Goal: Task Accomplishment & Management: Complete application form

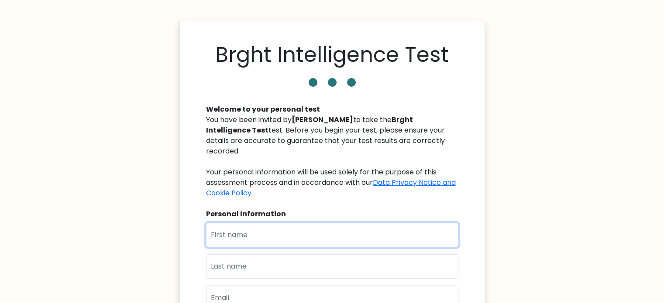
click at [299, 230] on input "text" at bounding box center [332, 235] width 252 height 24
type input "[PERSON_NAME]"
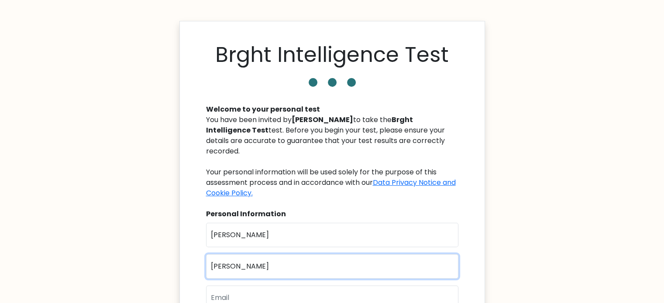
type input "[PERSON_NAME]"
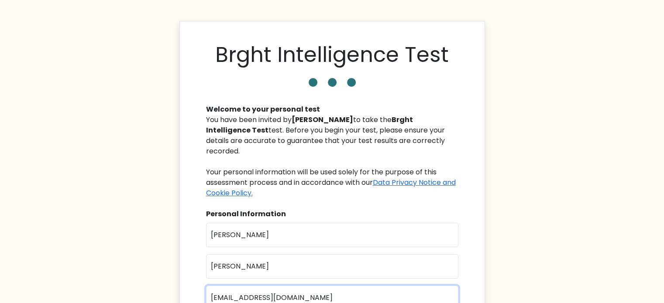
type input "quirosbeatrice@gmail.com"
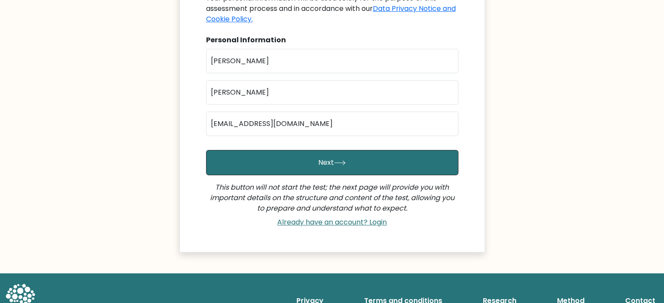
scroll to position [175, 0]
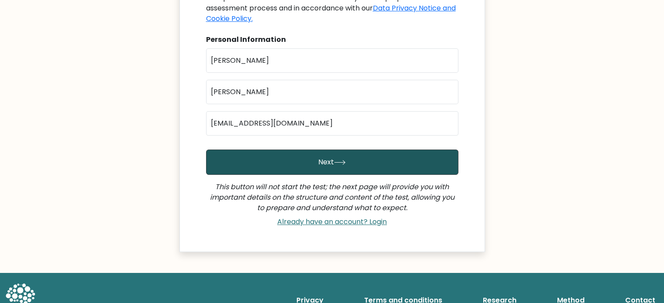
click at [326, 150] on button "Next" at bounding box center [332, 162] width 252 height 25
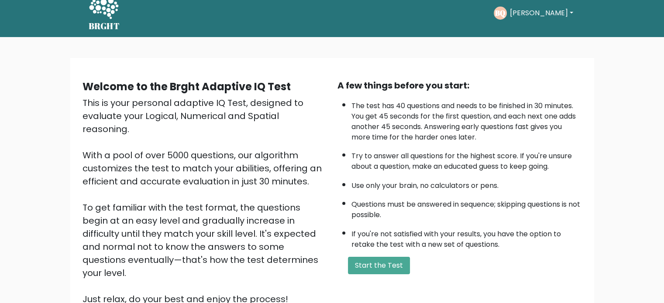
scroll to position [44, 0]
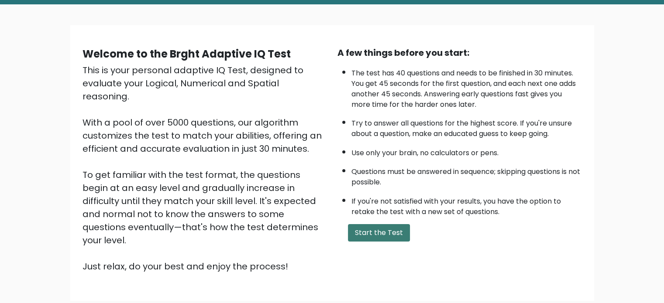
click at [387, 231] on button "Start the Test" at bounding box center [379, 232] width 62 height 17
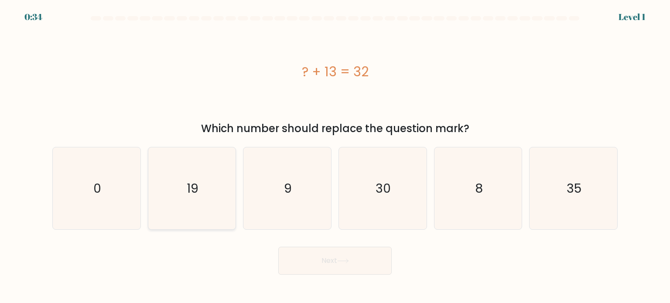
click at [210, 174] on icon "19" at bounding box center [192, 189] width 82 height 82
click at [335, 156] on input "b. 19" at bounding box center [335, 154] width 0 height 4
radio input "true"
click at [300, 264] on button "Next" at bounding box center [334, 261] width 113 height 28
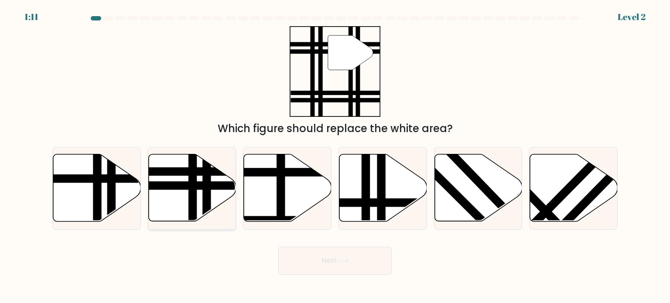
click at [186, 191] on icon at bounding box center [192, 188] width 88 height 67
click at [335, 156] on input "b." at bounding box center [335, 154] width 0 height 4
radio input "true"
click at [356, 268] on button "Next" at bounding box center [334, 261] width 113 height 28
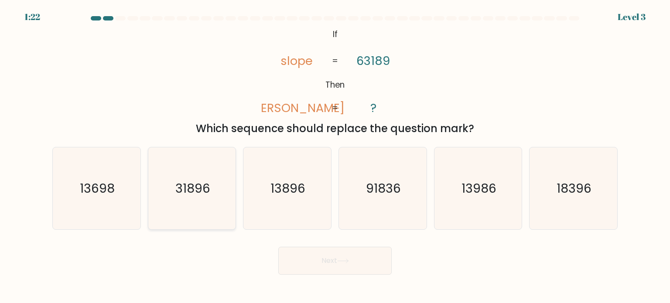
click at [199, 209] on icon "31896" at bounding box center [192, 189] width 82 height 82
click at [335, 156] on input "b. 31896" at bounding box center [335, 154] width 0 height 4
radio input "true"
click at [321, 264] on button "Next" at bounding box center [334, 261] width 113 height 28
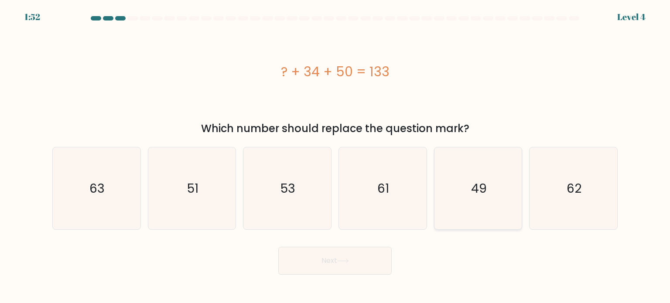
click at [457, 178] on icon "49" at bounding box center [478, 189] width 82 height 82
click at [336, 156] on input "e. 49" at bounding box center [335, 154] width 0 height 4
radio input "true"
click at [370, 263] on button "Next" at bounding box center [334, 261] width 113 height 28
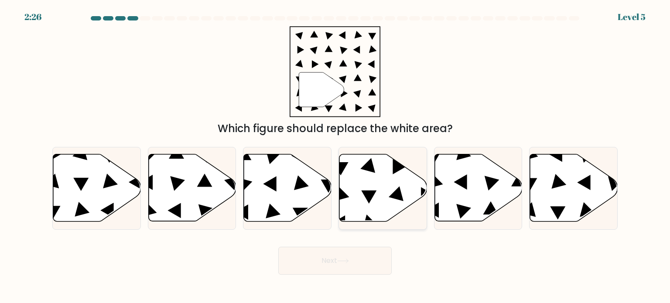
click at [352, 167] on icon at bounding box center [384, 188] width 88 height 67
click at [336, 156] on input "d." at bounding box center [335, 154] width 0 height 4
radio input "true"
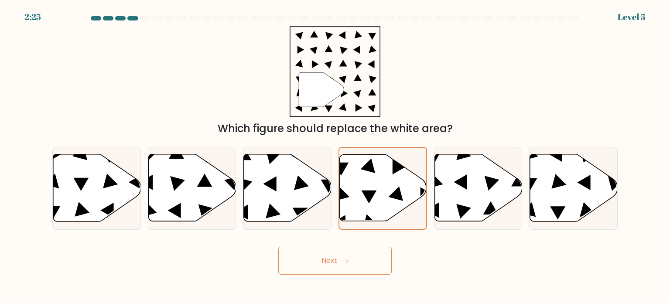
click at [355, 248] on button "Next" at bounding box center [334, 261] width 113 height 28
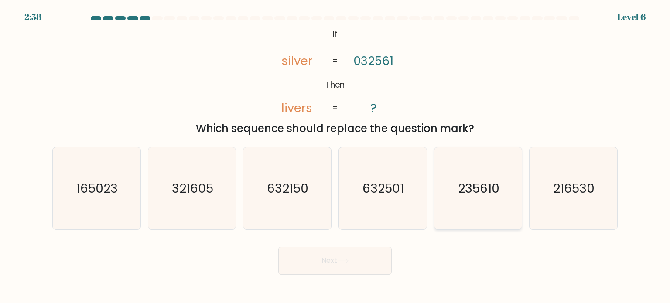
click at [463, 189] on text "235610" at bounding box center [478, 187] width 41 height 17
click at [336, 156] on input "e. 235610" at bounding box center [335, 154] width 0 height 4
radio input "true"
click at [368, 251] on button "Next" at bounding box center [334, 261] width 113 height 28
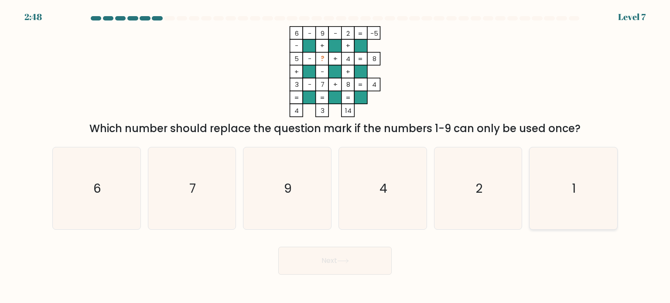
click at [594, 185] on icon "1" at bounding box center [573, 189] width 82 height 82
click at [336, 156] on input "f. 1" at bounding box center [335, 154] width 0 height 4
radio input "true"
click at [326, 261] on button "Next" at bounding box center [334, 261] width 113 height 28
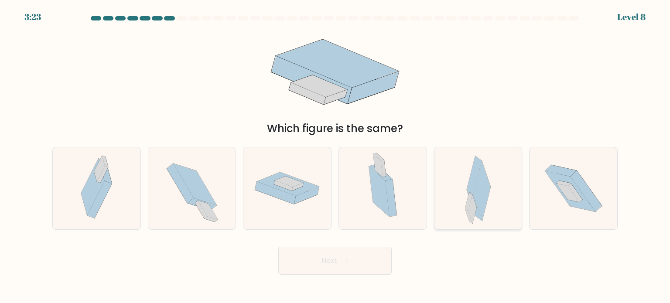
click at [478, 195] on icon at bounding box center [482, 191] width 17 height 60
click at [336, 156] on input "e." at bounding box center [335, 154] width 0 height 4
radio input "true"
click at [320, 259] on button "Next" at bounding box center [334, 261] width 113 height 28
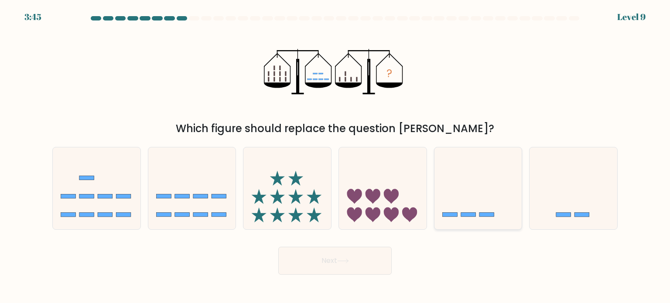
click at [456, 197] on icon at bounding box center [479, 188] width 88 height 72
click at [336, 156] on input "e." at bounding box center [335, 154] width 0 height 4
radio input "true"
click at [363, 275] on body "3:44 Level 9" at bounding box center [335, 151] width 670 height 303
click at [354, 256] on button "Next" at bounding box center [334, 261] width 113 height 28
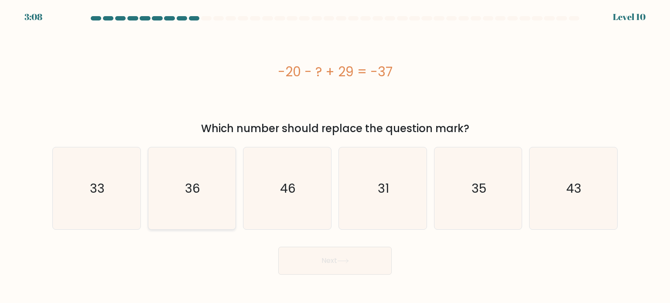
click at [159, 204] on icon "36" at bounding box center [192, 189] width 82 height 82
click at [335, 156] on input "b. 36" at bounding box center [335, 154] width 0 height 4
radio input "true"
click at [349, 253] on button "Next" at bounding box center [334, 261] width 113 height 28
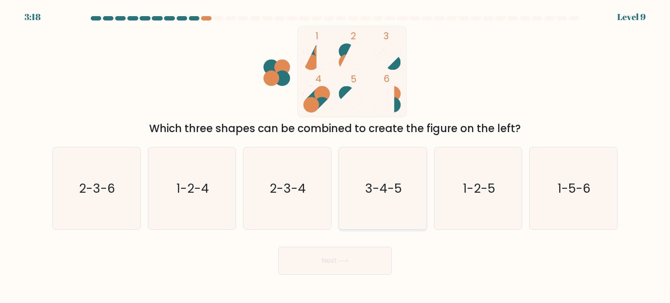
click at [388, 201] on icon "3-4-5" at bounding box center [383, 189] width 82 height 82
click at [336, 156] on input "d. 3-4-5" at bounding box center [335, 154] width 0 height 4
radio input "true"
click at [344, 260] on icon at bounding box center [343, 261] width 12 height 5
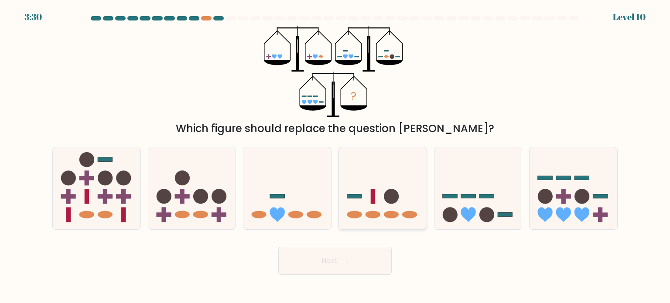
click at [388, 213] on ellipse at bounding box center [391, 214] width 15 height 7
click at [336, 156] on input "d." at bounding box center [335, 154] width 0 height 4
radio input "true"
click at [445, 244] on div "Next" at bounding box center [335, 257] width 576 height 34
click at [451, 227] on div at bounding box center [478, 188] width 89 height 83
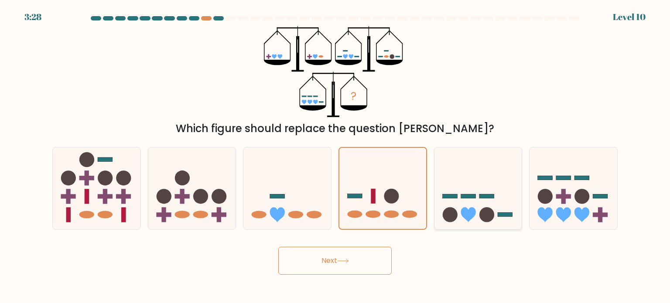
click at [336, 156] on input "e." at bounding box center [335, 154] width 0 height 4
radio input "true"
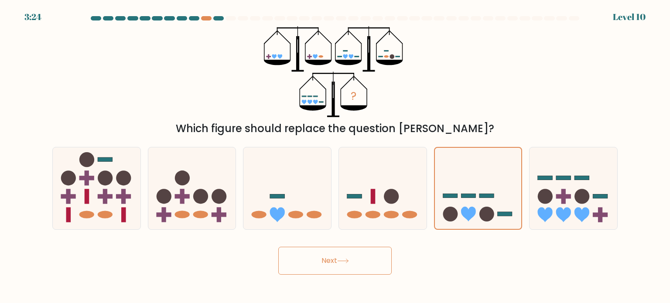
click at [354, 254] on button "Next" at bounding box center [334, 261] width 113 height 28
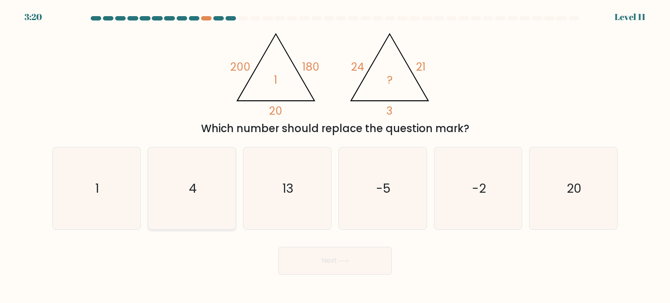
click at [193, 169] on icon "4" at bounding box center [192, 189] width 82 height 82
click at [335, 156] on input "b. 4" at bounding box center [335, 154] width 0 height 4
radio input "true"
click at [328, 264] on button "Next" at bounding box center [334, 261] width 113 height 28
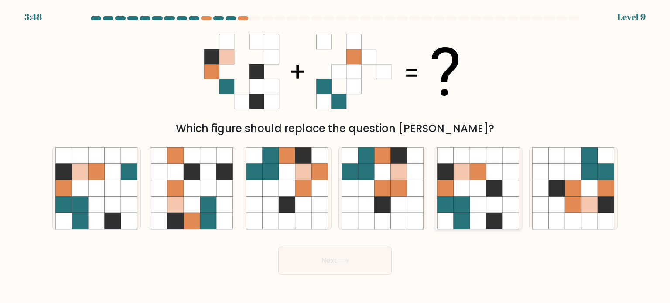
click at [502, 198] on icon at bounding box center [495, 204] width 17 height 17
click at [336, 156] on input "e." at bounding box center [335, 154] width 0 height 4
radio input "true"
click at [293, 268] on button "Next" at bounding box center [334, 261] width 113 height 28
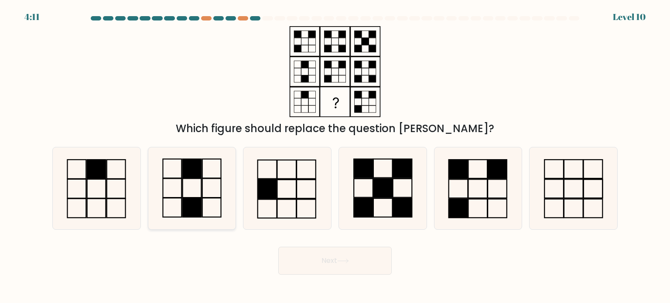
click at [213, 192] on icon at bounding box center [192, 189] width 82 height 82
click at [335, 156] on input "b." at bounding box center [335, 154] width 0 height 4
radio input "true"
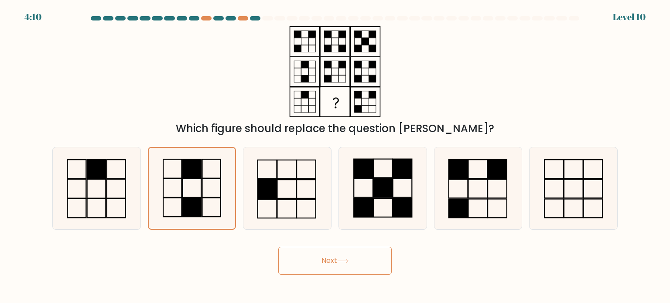
click at [342, 263] on icon at bounding box center [343, 261] width 12 height 5
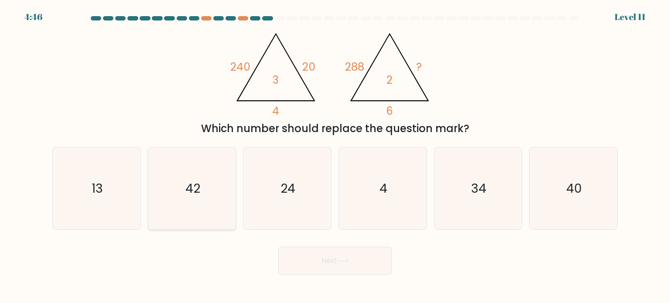
click at [223, 191] on icon "42" at bounding box center [192, 189] width 82 height 82
click at [335, 156] on input "b. 42" at bounding box center [335, 154] width 0 height 4
radio input "true"
click at [309, 231] on form at bounding box center [335, 145] width 670 height 259
click at [300, 256] on button "Next" at bounding box center [334, 261] width 113 height 28
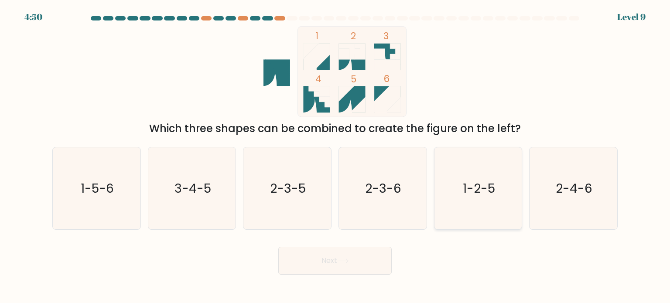
click at [476, 164] on icon "1-2-5" at bounding box center [478, 189] width 82 height 82
click at [336, 156] on input "e. 1-2-5" at bounding box center [335, 154] width 0 height 4
radio input "true"
click at [348, 251] on button "Next" at bounding box center [334, 261] width 113 height 28
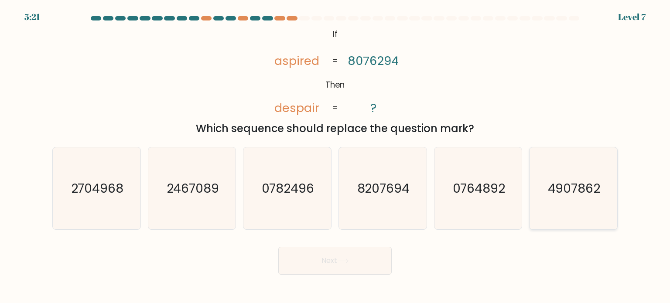
click at [559, 200] on icon "4907862" at bounding box center [573, 189] width 82 height 82
click at [336, 156] on input "f. 4907862" at bounding box center [335, 154] width 0 height 4
radio input "true"
click at [349, 263] on icon at bounding box center [343, 261] width 12 height 5
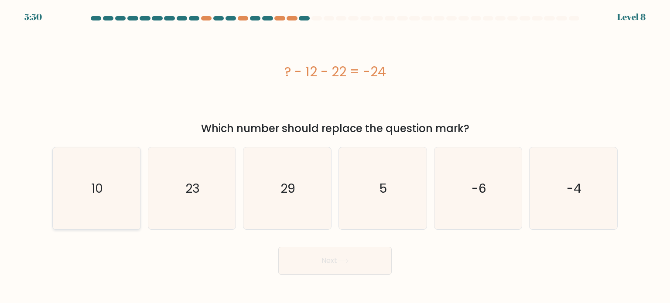
click at [86, 168] on icon "10" at bounding box center [96, 189] width 82 height 82
click at [335, 156] on input "a. 10" at bounding box center [335, 154] width 0 height 4
radio input "true"
drag, startPoint x: 303, startPoint y: 274, endPoint x: 309, endPoint y: 267, distance: 9.3
click at [304, 272] on button "Next" at bounding box center [334, 261] width 113 height 28
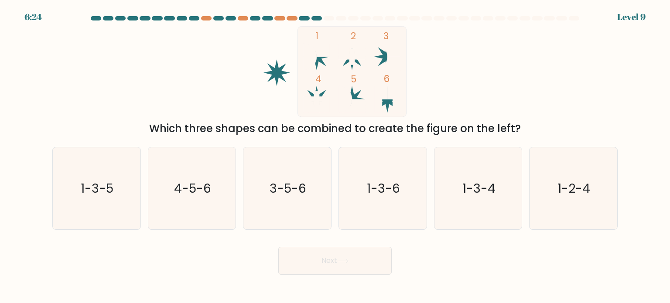
drag, startPoint x: 95, startPoint y: 194, endPoint x: 237, endPoint y: 238, distance: 148.5
click at [96, 194] on text "1-3-5" at bounding box center [97, 187] width 33 height 17
click at [332, 273] on button "Next" at bounding box center [334, 261] width 113 height 28
click at [332, 267] on button "Next" at bounding box center [334, 261] width 113 height 28
click at [137, 215] on icon "1-3-5" at bounding box center [96, 189] width 82 height 82
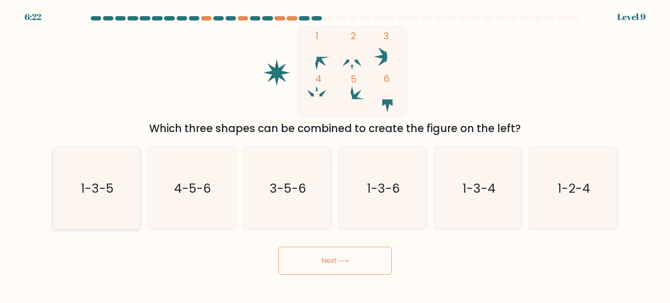
click at [335, 156] on input "a. 1-3-5" at bounding box center [335, 154] width 0 height 4
radio input "true"
click at [316, 260] on button "Next" at bounding box center [334, 261] width 113 height 28
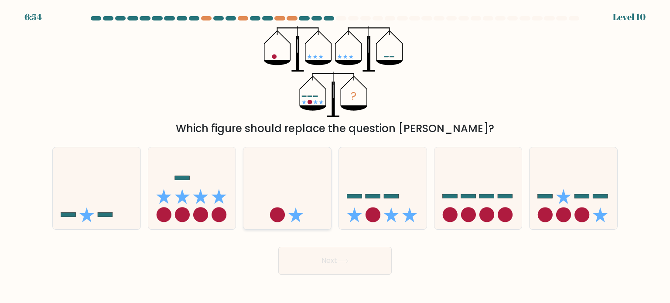
click at [271, 197] on icon at bounding box center [288, 188] width 88 height 72
click at [335, 156] on input "c." at bounding box center [335, 154] width 0 height 4
radio input "true"
click at [319, 260] on button "Next" at bounding box center [334, 261] width 113 height 28
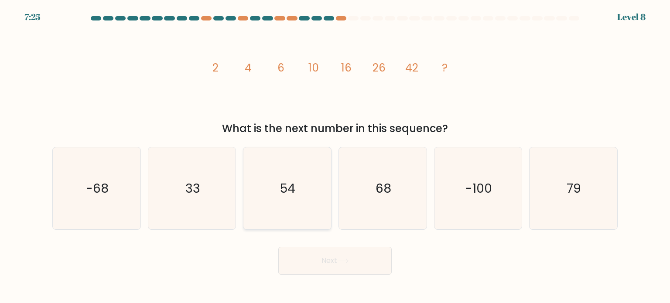
click at [300, 203] on icon "54" at bounding box center [287, 189] width 82 height 82
click at [335, 156] on input "c. 54" at bounding box center [335, 154] width 0 height 4
radio input "true"
click at [309, 254] on button "Next" at bounding box center [334, 261] width 113 height 28
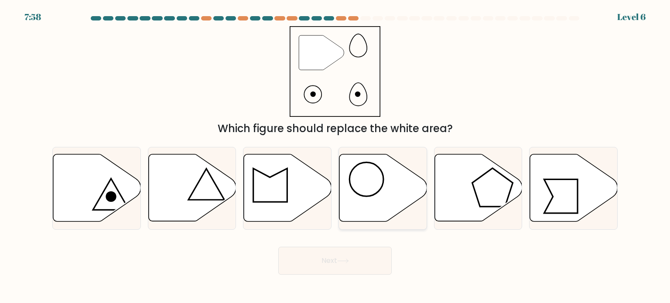
click at [356, 182] on icon at bounding box center [384, 188] width 88 height 67
click at [336, 156] on input "d." at bounding box center [335, 154] width 0 height 4
radio input "true"
click at [333, 258] on button "Next" at bounding box center [334, 261] width 113 height 28
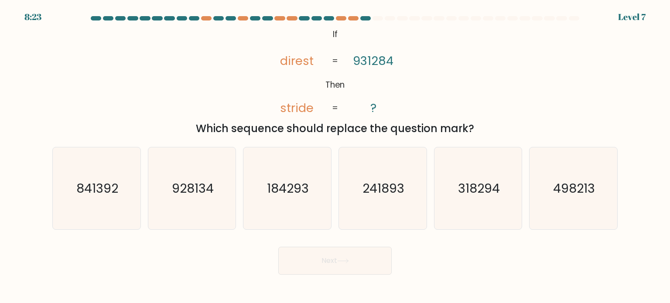
drag, startPoint x: 137, startPoint y: 192, endPoint x: 145, endPoint y: 197, distance: 9.8
click at [143, 195] on div "a. 841392" at bounding box center [97, 188] width 96 height 83
click at [78, 197] on icon "841392" at bounding box center [96, 189] width 82 height 82
click at [335, 156] on input "a. 841392" at bounding box center [335, 154] width 0 height 4
radio input "true"
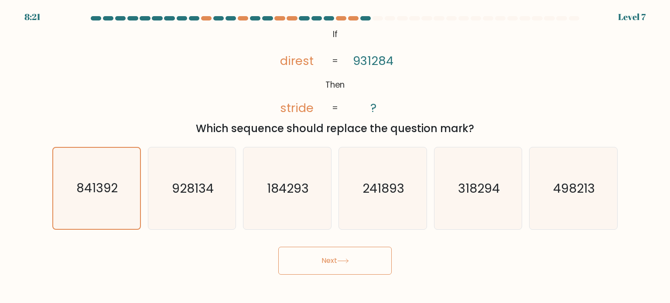
click at [325, 256] on button "Next" at bounding box center [334, 261] width 113 height 28
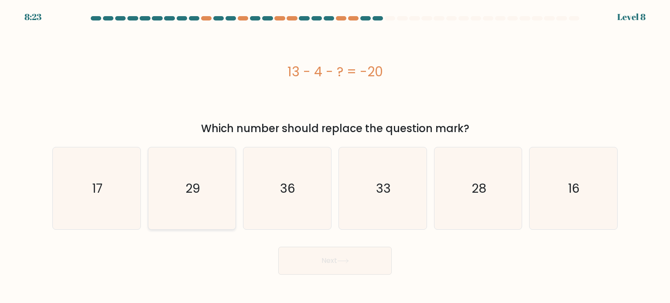
click at [212, 202] on icon "29" at bounding box center [192, 189] width 82 height 82
click at [335, 156] on input "b. 29" at bounding box center [335, 154] width 0 height 4
radio input "true"
click at [308, 261] on button "Next" at bounding box center [334, 261] width 113 height 28
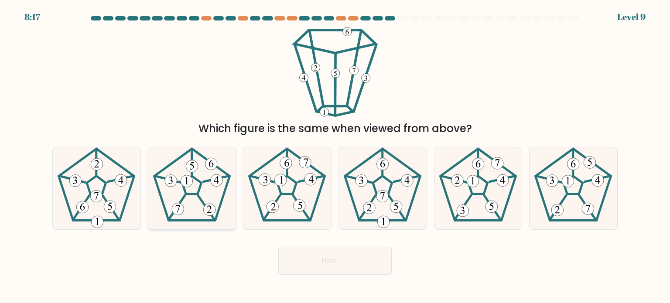
click at [181, 191] on icon at bounding box center [192, 189] width 82 height 82
click at [335, 156] on input "b." at bounding box center [335, 154] width 0 height 4
radio input "true"
click at [341, 260] on icon at bounding box center [343, 261] width 12 height 5
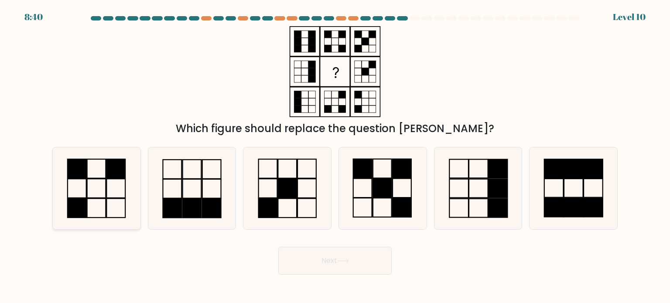
click at [77, 199] on rect at bounding box center [77, 208] width 19 height 19
click at [335, 156] on input "a." at bounding box center [335, 154] width 0 height 4
radio input "true"
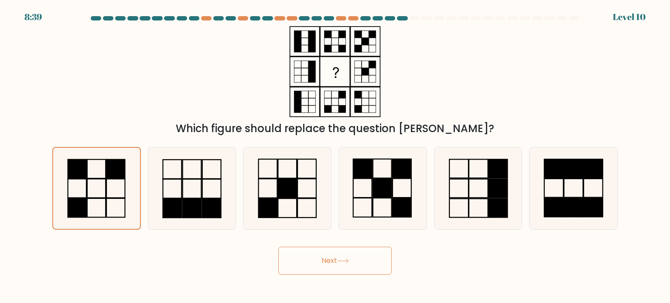
click at [345, 269] on button "Next" at bounding box center [334, 261] width 113 height 28
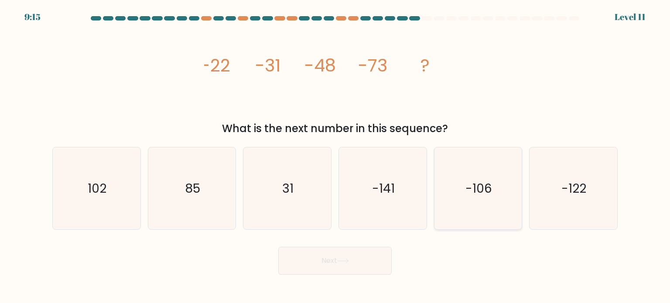
click at [513, 204] on icon "-106" at bounding box center [478, 189] width 82 height 82
click at [336, 156] on input "e. -106" at bounding box center [335, 154] width 0 height 4
radio input "true"
click at [615, 193] on div "-122" at bounding box center [573, 188] width 89 height 83
click at [336, 156] on input "f. -122" at bounding box center [335, 154] width 0 height 4
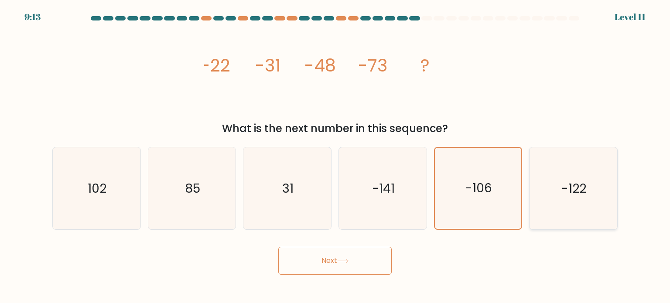
radio input "true"
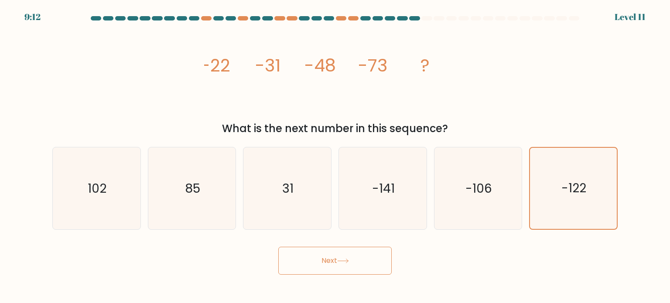
click at [370, 260] on button "Next" at bounding box center [334, 261] width 113 height 28
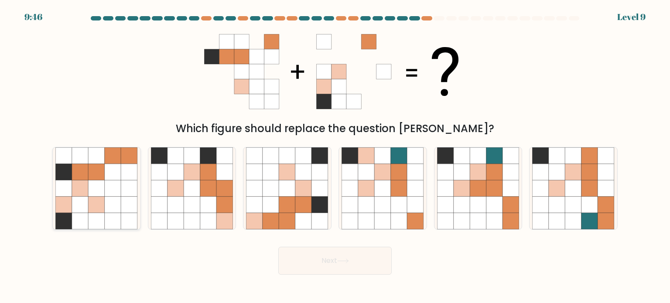
click at [106, 227] on icon at bounding box center [113, 221] width 17 height 17
click at [335, 156] on input "a." at bounding box center [335, 154] width 0 height 4
radio input "true"
click at [357, 263] on button "Next" at bounding box center [334, 261] width 113 height 28
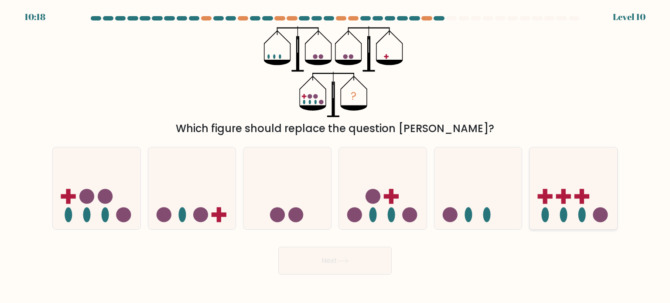
click at [562, 204] on rect at bounding box center [564, 196] width 4 height 15
click at [336, 156] on input "f." at bounding box center [335, 154] width 0 height 4
radio input "true"
click at [341, 267] on button "Next" at bounding box center [334, 261] width 113 height 28
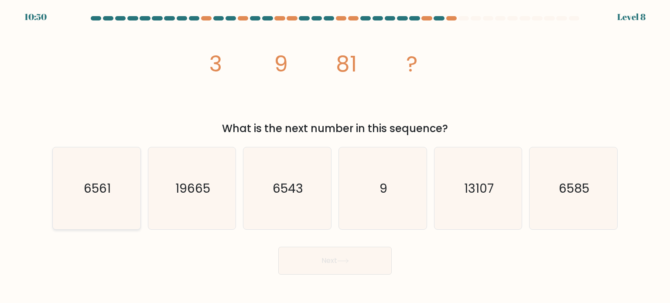
click at [113, 189] on icon "6561" at bounding box center [96, 189] width 82 height 82
click at [335, 156] on input "a. 6561" at bounding box center [335, 154] width 0 height 4
radio input "true"
click at [309, 279] on body "10:50 Level 8" at bounding box center [335, 151] width 670 height 303
click at [318, 258] on button "Next" at bounding box center [334, 261] width 113 height 28
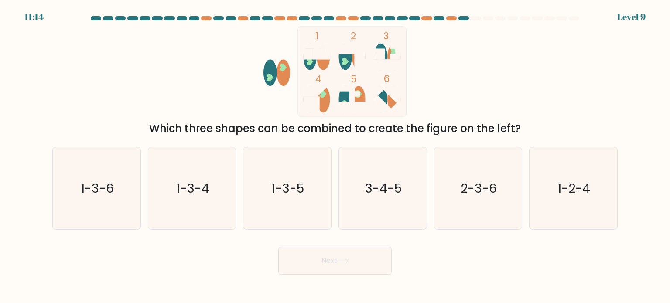
click at [346, 96] on ellipse at bounding box center [345, 99] width 13 height 27
click at [291, 203] on icon "1-3-5" at bounding box center [287, 189] width 82 height 82
click at [335, 156] on input "c. 1-3-5" at bounding box center [335, 154] width 0 height 4
radio input "true"
click at [308, 267] on button "Next" at bounding box center [334, 261] width 113 height 28
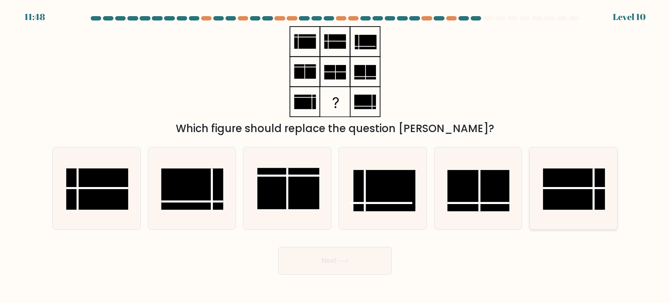
click at [563, 181] on rect at bounding box center [574, 188] width 62 height 41
click at [336, 156] on input "f." at bounding box center [335, 154] width 0 height 4
radio input "true"
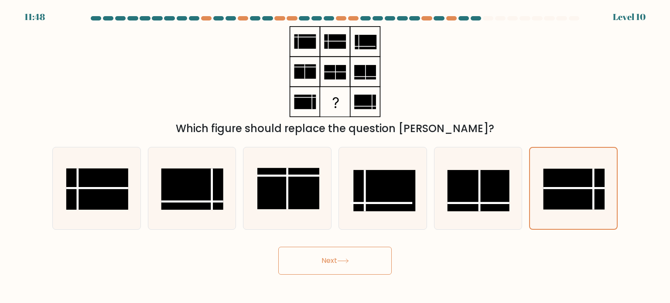
click at [353, 261] on button "Next" at bounding box center [334, 261] width 113 height 28
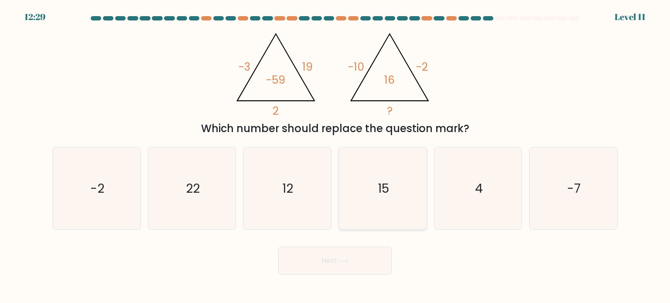
click at [389, 216] on icon "15" at bounding box center [383, 189] width 82 height 82
click at [336, 156] on input "d. 15" at bounding box center [335, 154] width 0 height 4
radio input "true"
click at [341, 265] on button "Next" at bounding box center [334, 261] width 113 height 28
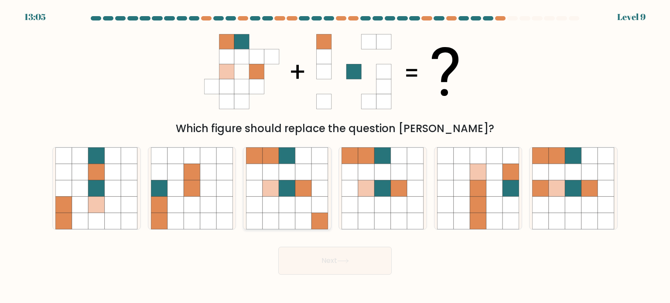
click at [305, 199] on icon at bounding box center [303, 204] width 17 height 17
click at [335, 156] on input "c." at bounding box center [335, 154] width 0 height 4
radio input "true"
click at [402, 203] on icon at bounding box center [399, 204] width 17 height 17
click at [336, 156] on input "d." at bounding box center [335, 154] width 0 height 4
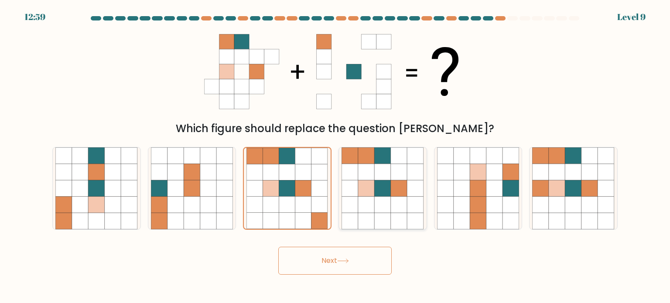
radio input "true"
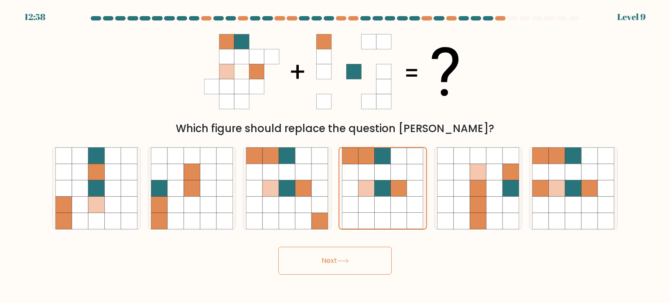
click at [364, 278] on body "12:58 Level 9" at bounding box center [335, 151] width 670 height 303
click at [374, 263] on button "Next" at bounding box center [334, 261] width 113 height 28
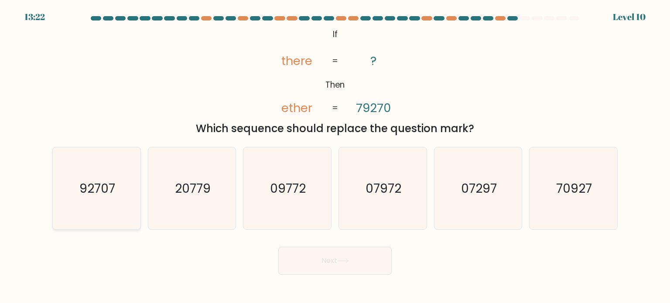
click at [82, 191] on text "92707" at bounding box center [97, 187] width 36 height 17
click at [335, 156] on input "a. 92707" at bounding box center [335, 154] width 0 height 4
radio input "true"
click at [309, 261] on button "Next" at bounding box center [334, 261] width 113 height 28
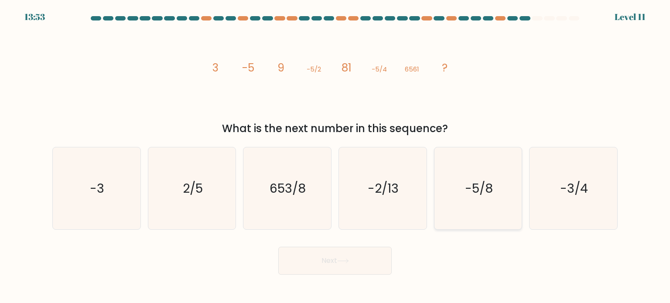
click at [481, 197] on icon "-5/8" at bounding box center [478, 189] width 82 height 82
click at [336, 156] on input "e. -5/8" at bounding box center [335, 154] width 0 height 4
radio input "true"
click at [309, 251] on button "Next" at bounding box center [334, 261] width 113 height 28
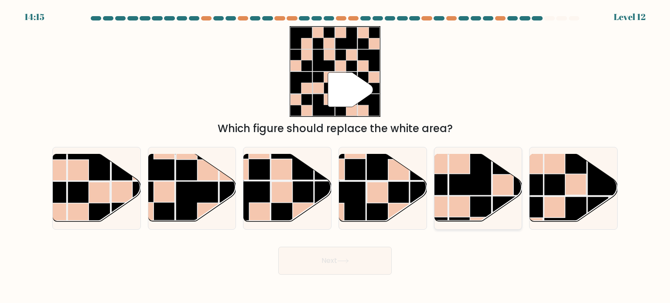
click at [493, 190] on rect at bounding box center [503, 185] width 21 height 21
click at [336, 156] on input "e." at bounding box center [335, 154] width 0 height 4
radio input "true"
click at [335, 270] on button "Next" at bounding box center [334, 261] width 113 height 28
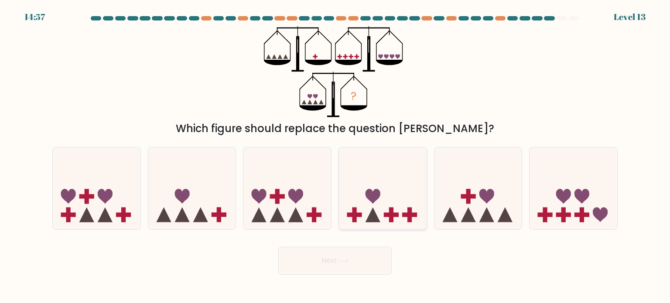
click at [395, 196] on icon at bounding box center [383, 188] width 88 height 72
click at [336, 156] on input "d." at bounding box center [335, 154] width 0 height 4
radio input "true"
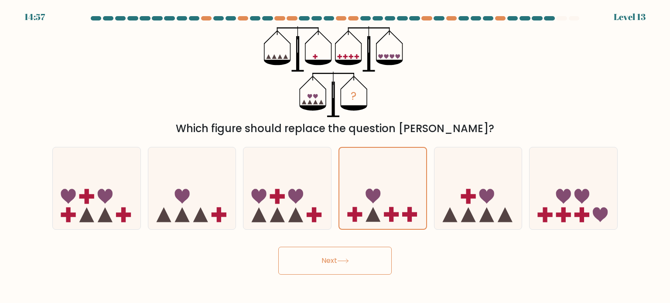
click at [339, 264] on button "Next" at bounding box center [334, 261] width 113 height 28
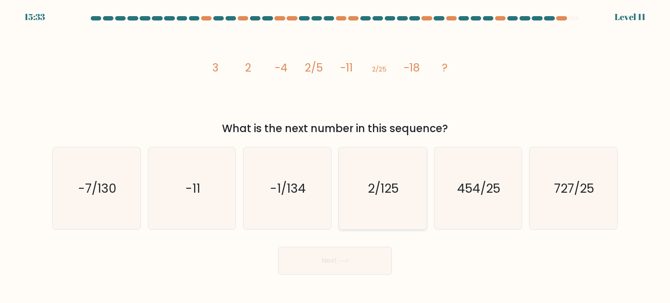
click at [381, 170] on icon "2/125" at bounding box center [383, 189] width 82 height 82
click at [336, 156] on input "d. 2/125" at bounding box center [335, 154] width 0 height 4
radio input "true"
click at [353, 258] on button "Next" at bounding box center [334, 261] width 113 height 28
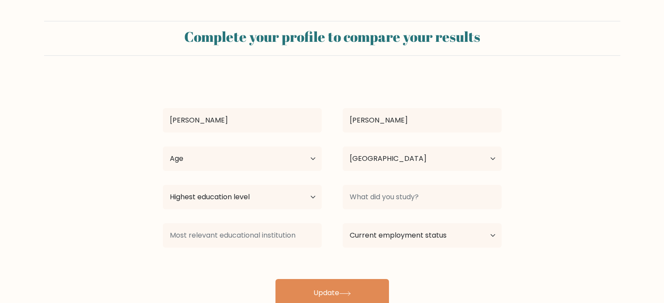
select select "PH"
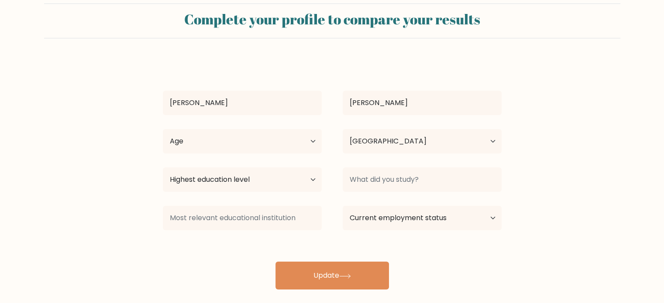
scroll to position [27, 0]
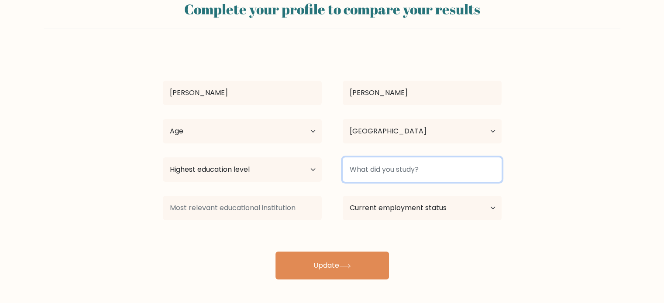
click at [388, 165] on input at bounding box center [422, 170] width 159 height 24
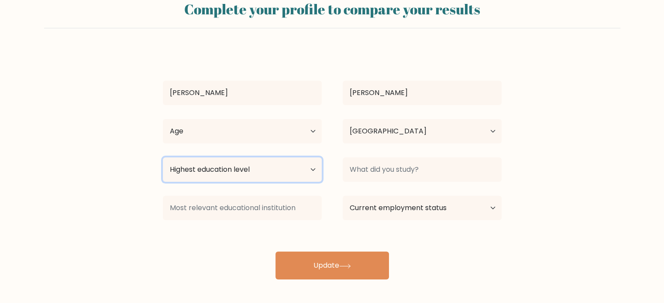
click at [209, 182] on select "Highest education level No schooling Primary Lower Secondary Upper Secondary Oc…" at bounding box center [242, 170] width 159 height 24
select select "bachelors_degree"
click at [163, 158] on select "Highest education level No schooling Primary Lower Secondary Upper Secondary Oc…" at bounding box center [242, 170] width 159 height 24
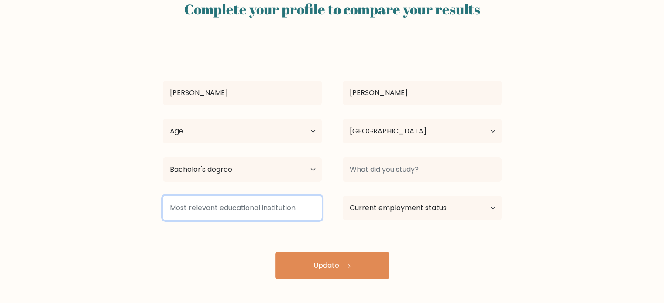
click at [220, 208] on input at bounding box center [242, 208] width 159 height 24
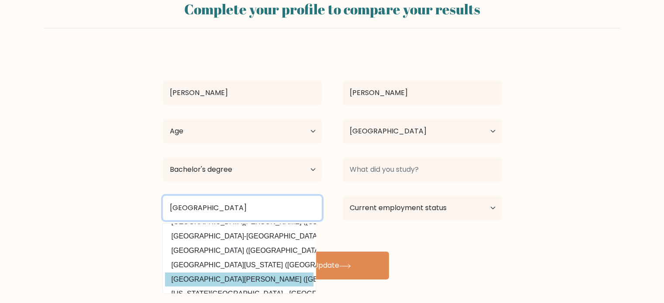
scroll to position [41, 0]
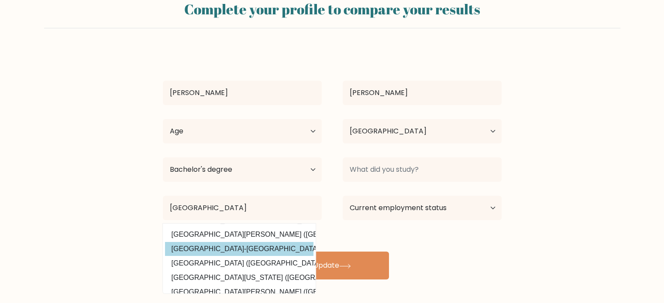
click at [247, 252] on option "[GEOGRAPHIC_DATA]-[GEOGRAPHIC_DATA] ([GEOGRAPHIC_DATA])" at bounding box center [239, 249] width 148 height 14
type input "[GEOGRAPHIC_DATA]-[GEOGRAPHIC_DATA]"
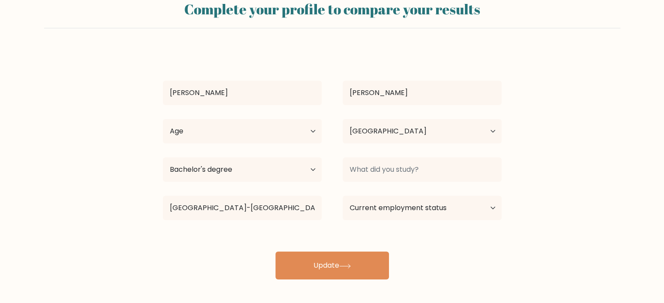
click at [331, 48] on form "Complete your profile to compare your results [PERSON_NAME][GEOGRAPHIC_DATA] Ag…" at bounding box center [332, 136] width 664 height 286
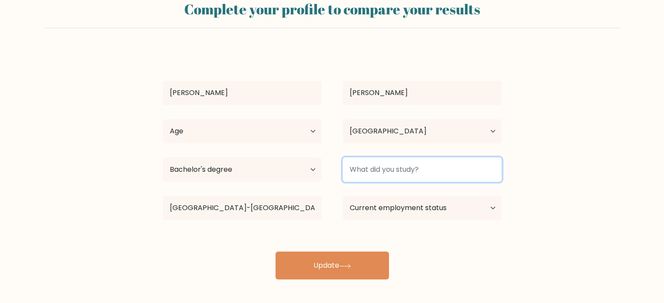
click at [399, 165] on input at bounding box center [422, 170] width 159 height 24
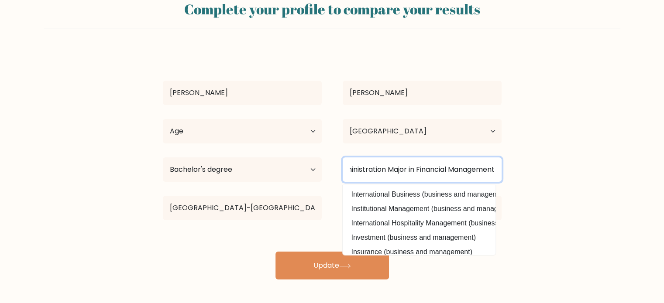
scroll to position [0, 69]
type input "BS in Business Administration Major in Financial Management"
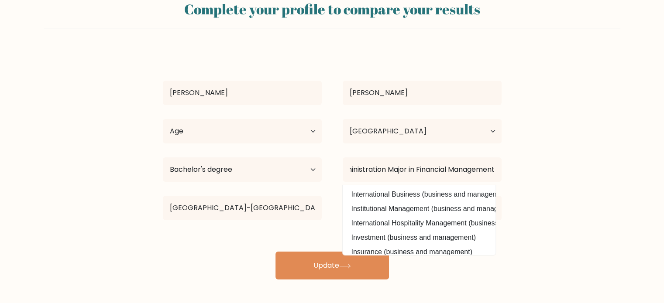
click at [582, 168] on form "Complete your profile to compare your results [PERSON_NAME][GEOGRAPHIC_DATA] Ag…" at bounding box center [332, 136] width 664 height 286
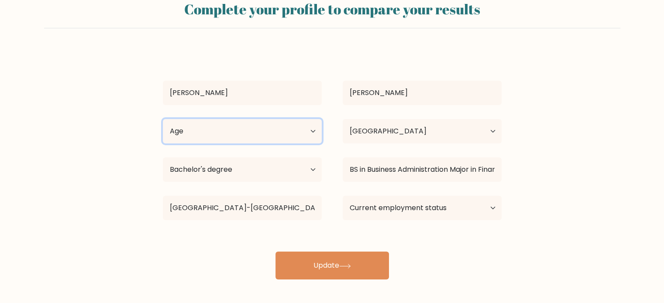
click at [213, 129] on select "Age Under [DEMOGRAPHIC_DATA] [DEMOGRAPHIC_DATA] [DEMOGRAPHIC_DATA] [DEMOGRAPHIC…" at bounding box center [242, 131] width 159 height 24
select select "25_34"
click at [163, 119] on select "Age Under [DEMOGRAPHIC_DATA] [DEMOGRAPHIC_DATA] [DEMOGRAPHIC_DATA] [DEMOGRAPHIC…" at bounding box center [242, 131] width 159 height 24
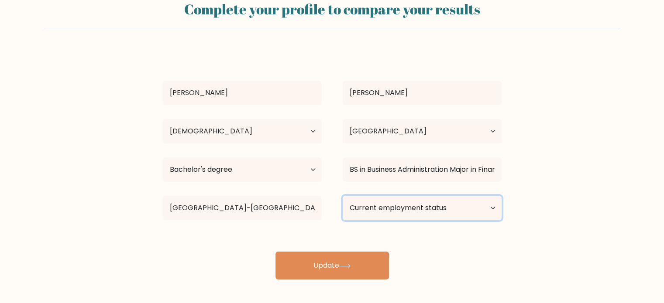
click at [402, 215] on select "Current employment status Employed Student Retired Other / prefer not to answer" at bounding box center [422, 208] width 159 height 24
select select "other"
click at [343, 196] on select "Current employment status Employed Student Retired Other / prefer not to answer" at bounding box center [422, 208] width 159 height 24
click at [370, 206] on select "Current employment status Employed Student Retired Other / prefer not to answer" at bounding box center [422, 208] width 159 height 24
click at [324, 240] on div "[PERSON_NAME][GEOGRAPHIC_DATA] Age Under [DEMOGRAPHIC_DATA] [DEMOGRAPHIC_DATA] …" at bounding box center [332, 164] width 349 height 230
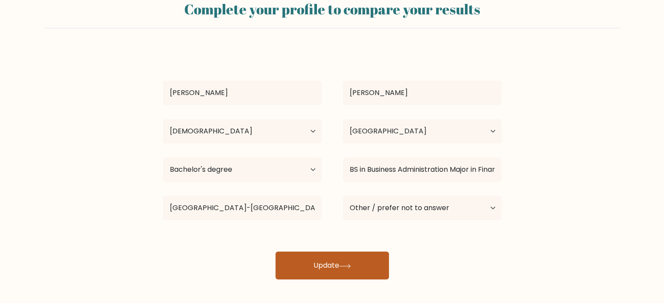
click at [330, 254] on button "Update" at bounding box center [331, 266] width 113 height 28
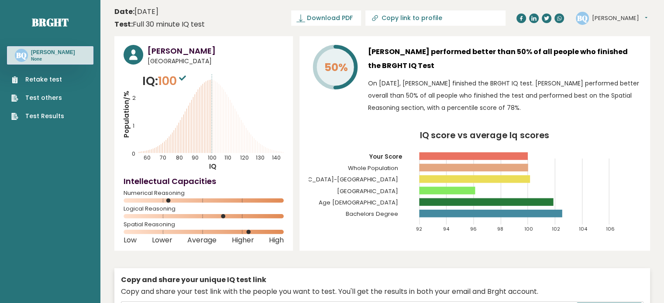
drag, startPoint x: 65, startPoint y: 155, endPoint x: 65, endPoint y: 127, distance: 27.9
